Goal: Find specific page/section: Find specific page/section

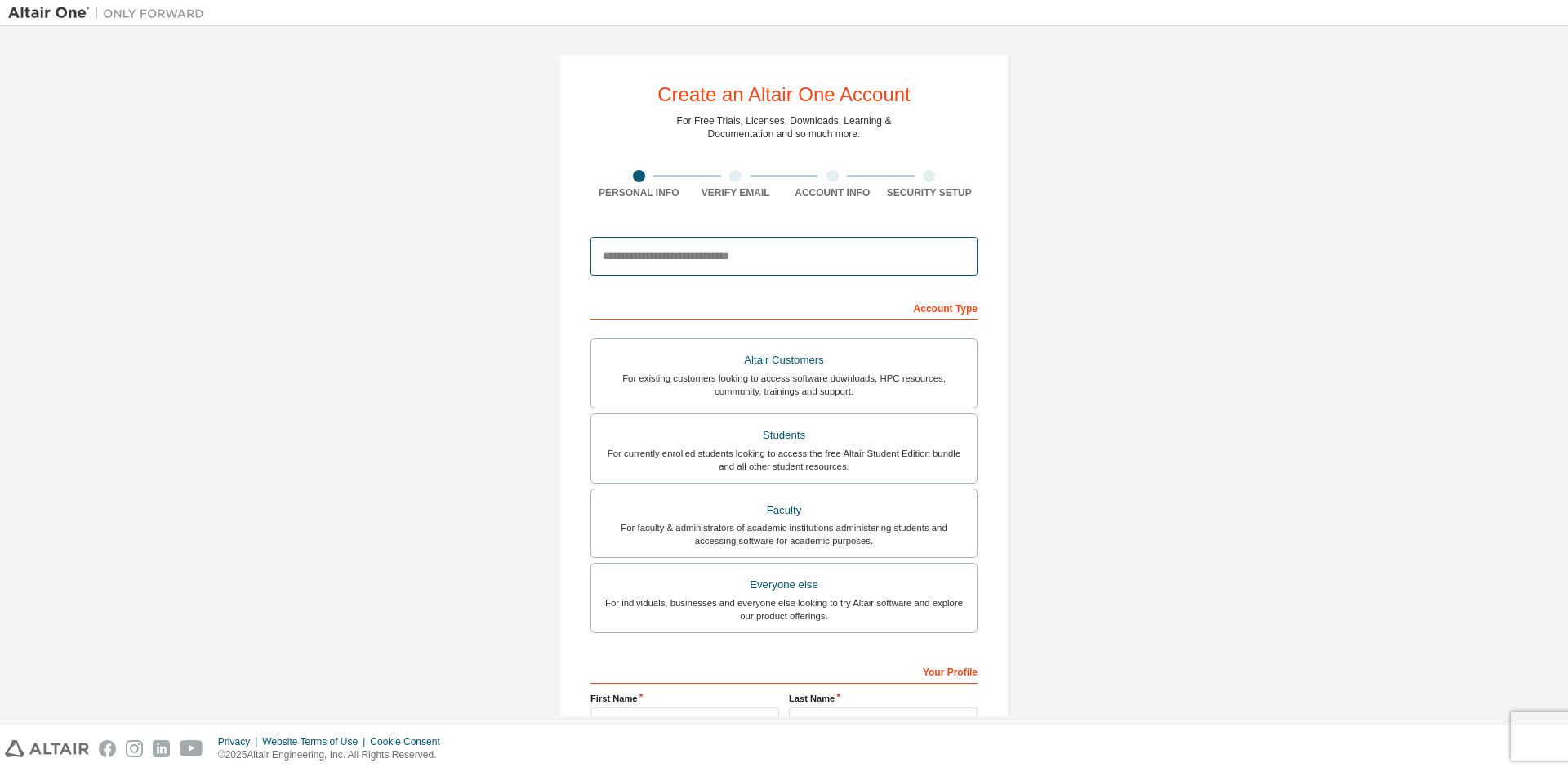
click at [719, 255] on input "email" at bounding box center [784, 256] width 387 height 39
click at [752, 253] on input "email" at bounding box center [784, 256] width 387 height 39
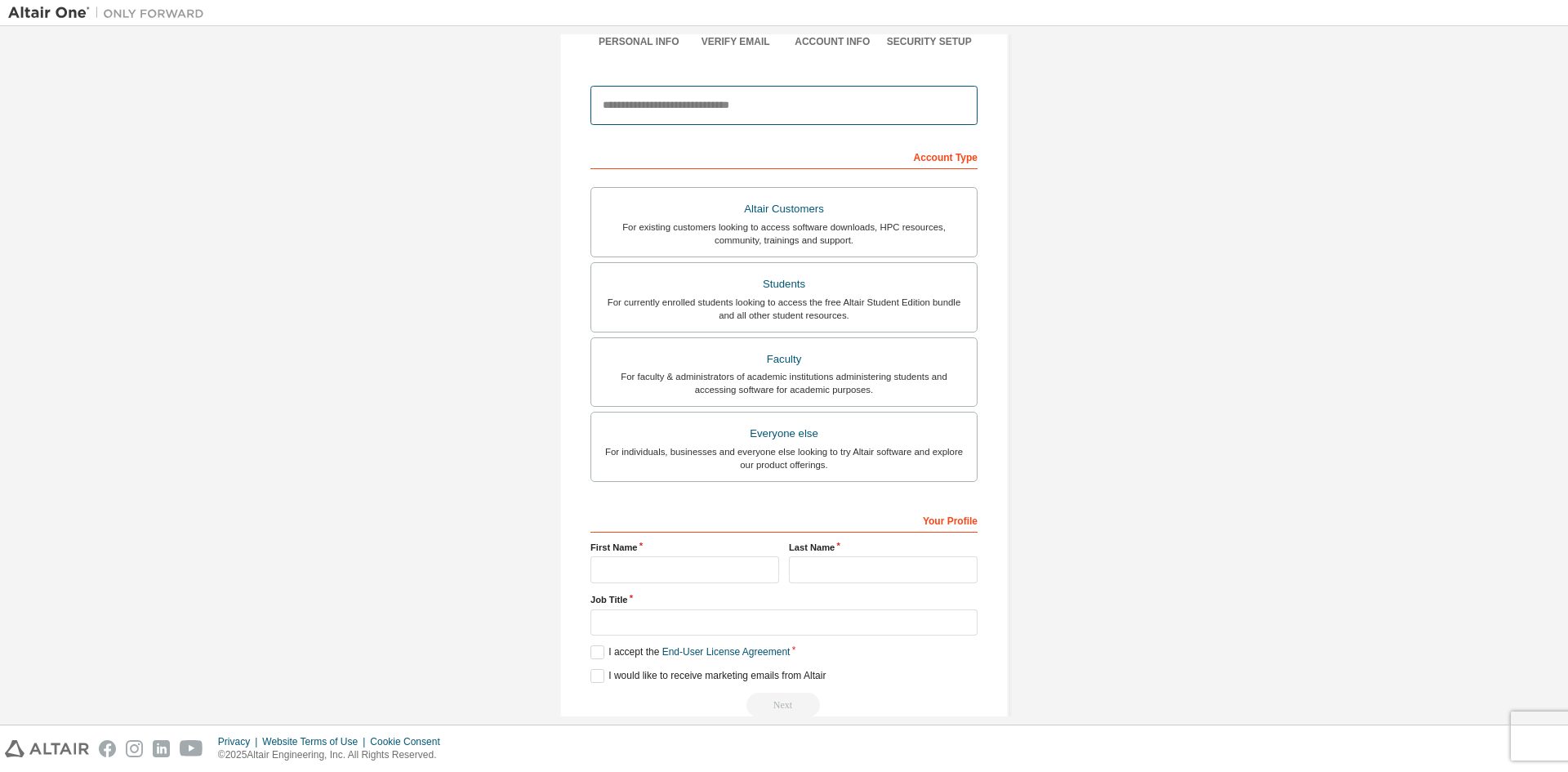
scroll to position [183, 0]
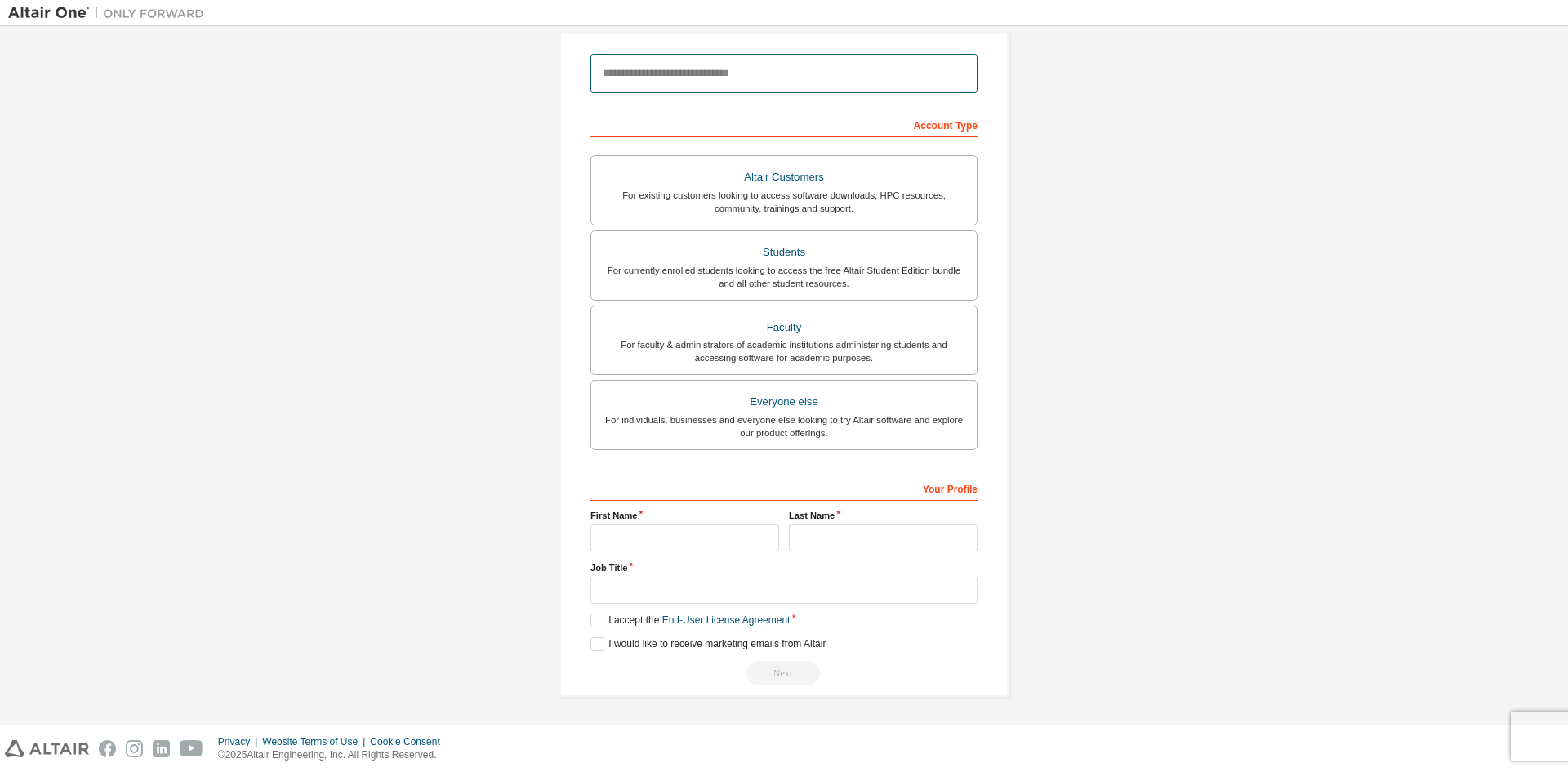
click at [729, 81] on input "email" at bounding box center [784, 73] width 387 height 39
type input "**********"
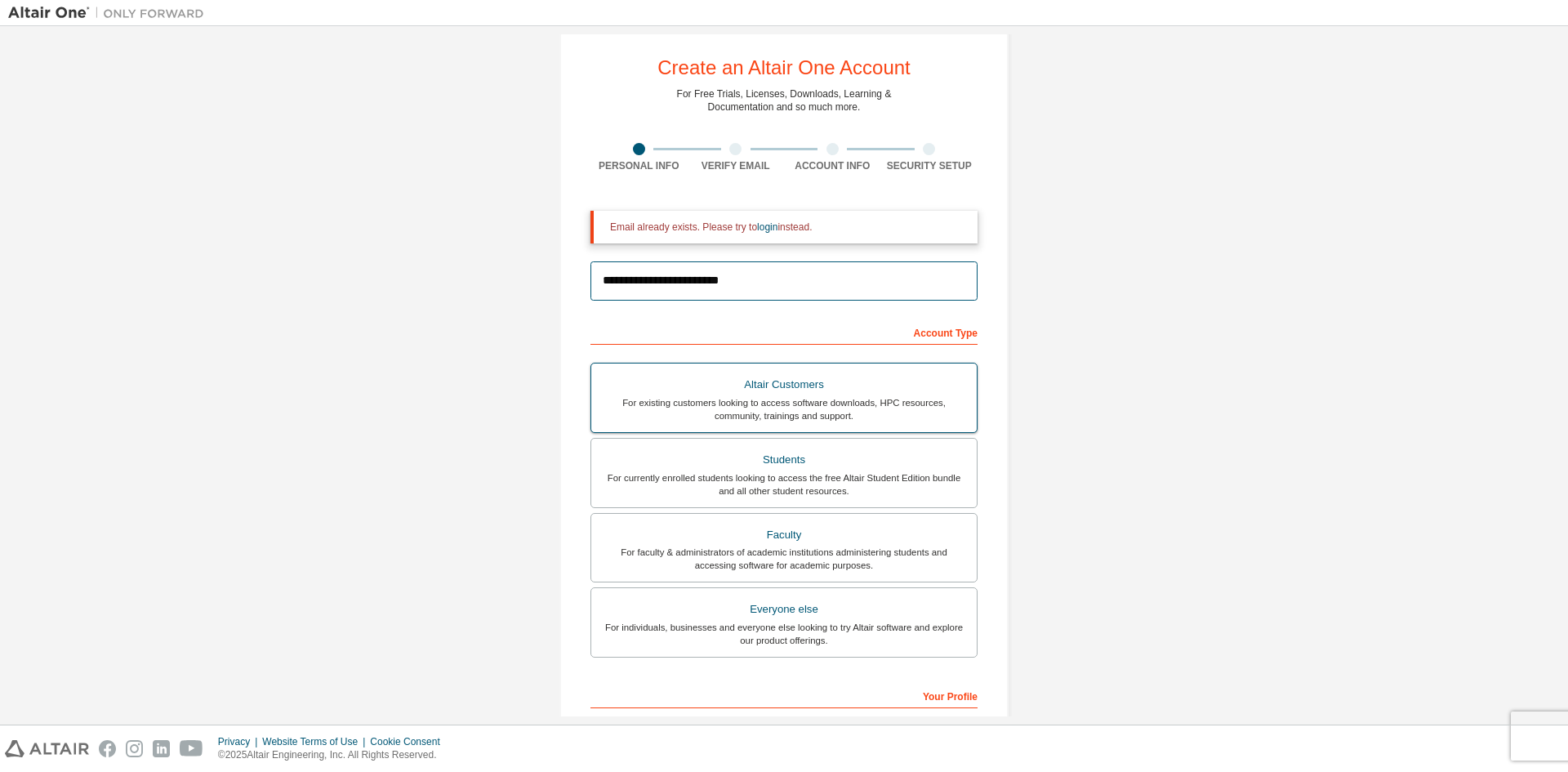
scroll to position [19, 0]
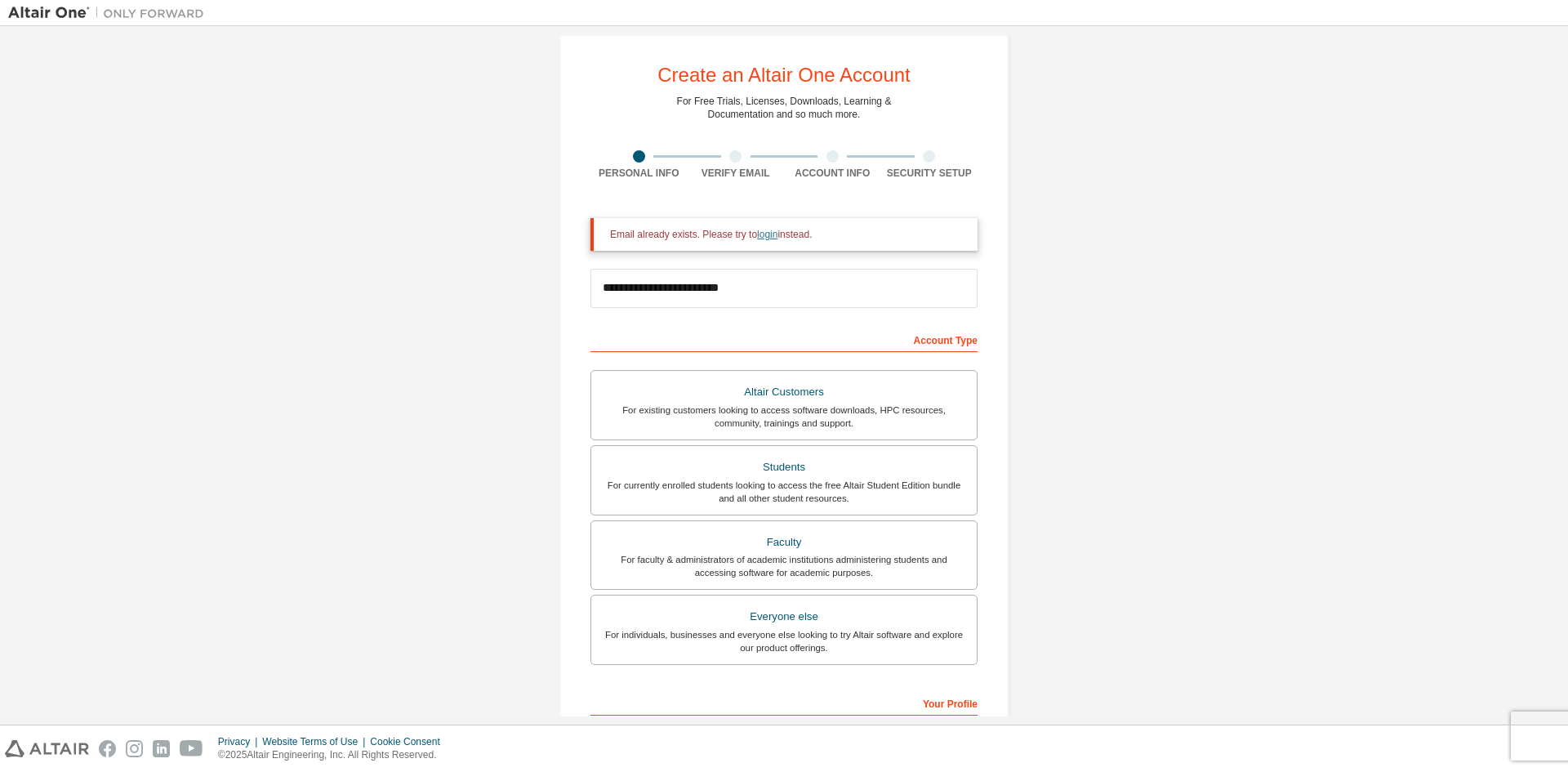
click at [765, 239] on link "login" at bounding box center [767, 234] width 20 height 11
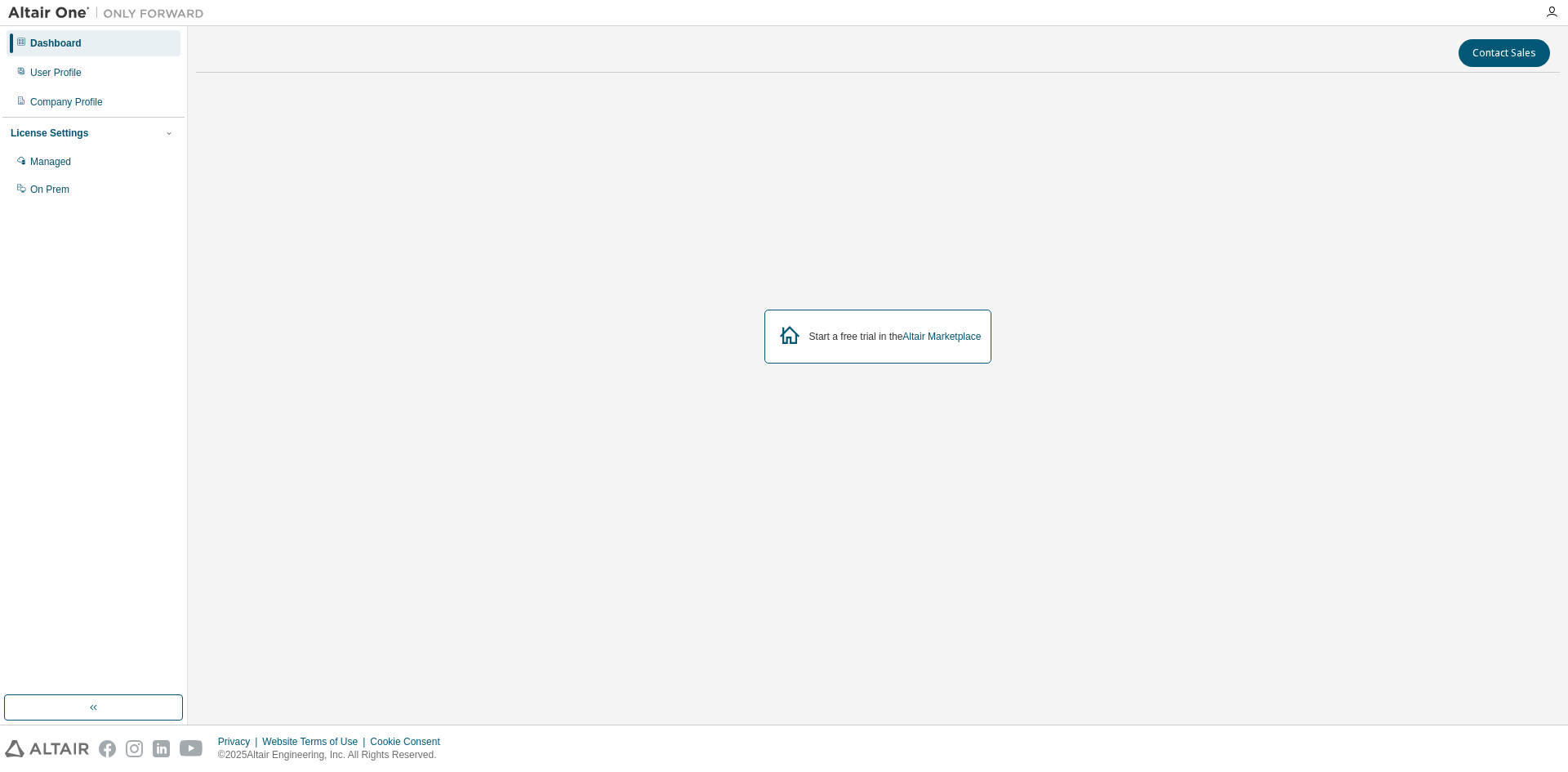
click at [814, 341] on div "Start a free trial in the Altair Marketplace" at bounding box center [895, 337] width 172 height 13
click at [58, 182] on div "On Prem" at bounding box center [93, 190] width 174 height 26
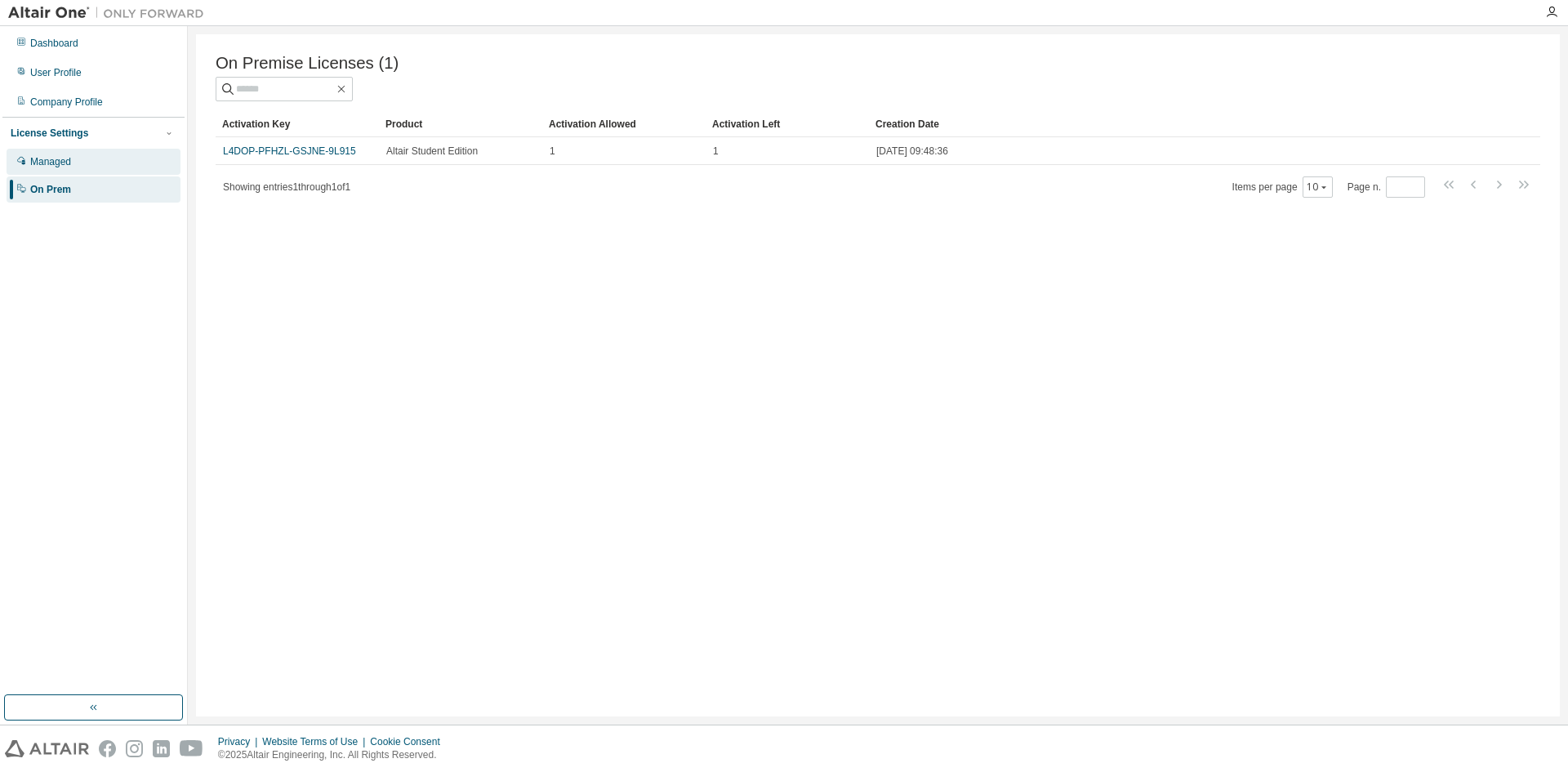
click at [69, 171] on div "Managed" at bounding box center [93, 162] width 174 height 26
